Goal: Transaction & Acquisition: Book appointment/travel/reservation

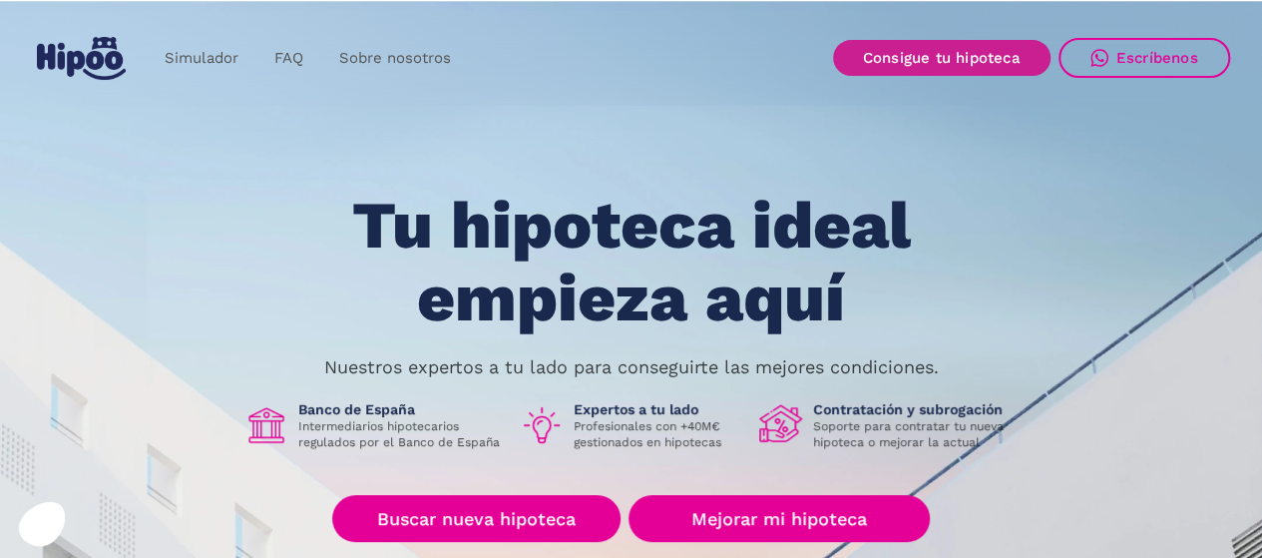
click at [1002, 64] on link "Consigue tu hipoteca" at bounding box center [941, 58] width 217 height 36
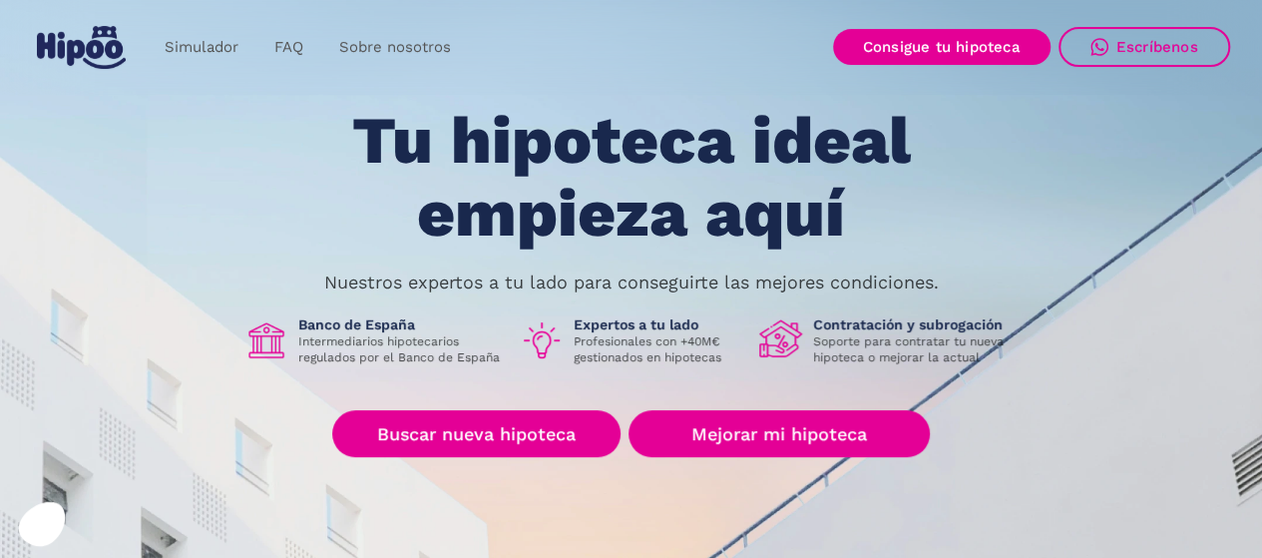
scroll to position [200, 0]
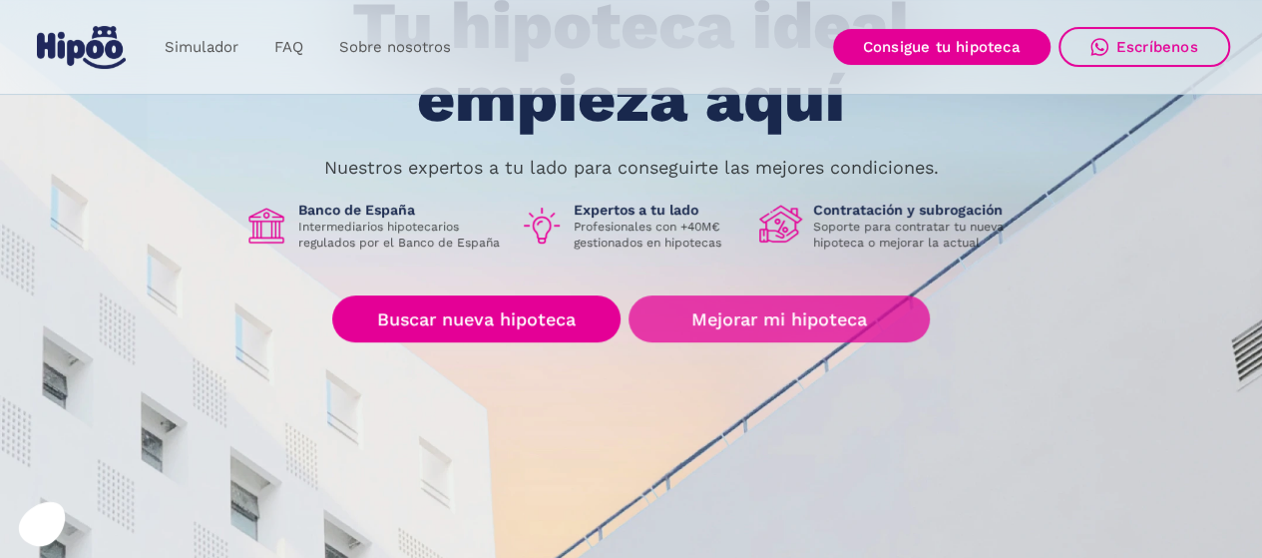
click at [730, 308] on link "Mejorar mi hipoteca" at bounding box center [779, 318] width 300 height 47
